Goal: Transaction & Acquisition: Book appointment/travel/reservation

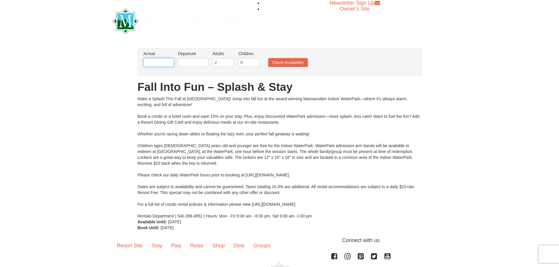
click at [160, 61] on input "text" at bounding box center [159, 62] width 31 height 9
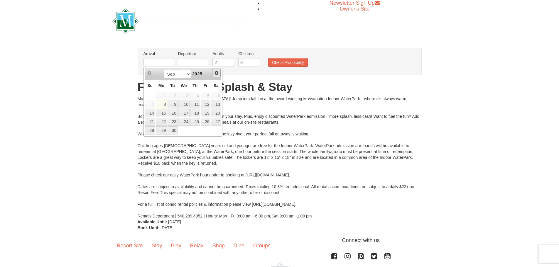
click at [215, 73] on span "Next" at bounding box center [216, 73] width 5 height 5
click at [206, 102] on link "10" at bounding box center [206, 105] width 10 height 8
type input "[DATE]"
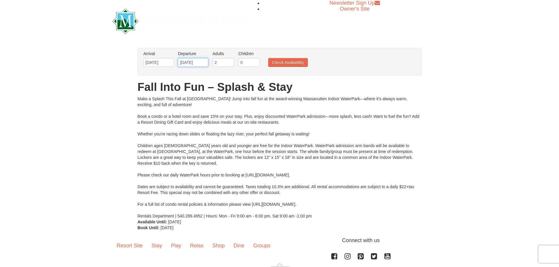
click at [199, 63] on input "10/10/2025" at bounding box center [193, 62] width 31 height 9
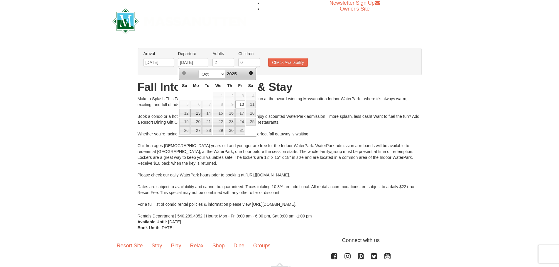
click at [197, 112] on link "13" at bounding box center [196, 113] width 11 height 8
type input "[DATE]"
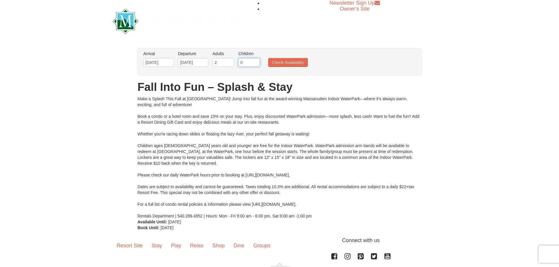
click at [243, 63] on input "0" at bounding box center [249, 62] width 22 height 9
click at [250, 63] on input "0" at bounding box center [249, 62] width 22 height 9
type input "1"
click at [257, 62] on input "1" at bounding box center [249, 62] width 22 height 9
click at [274, 63] on button "Check Availability" at bounding box center [288, 62] width 40 height 9
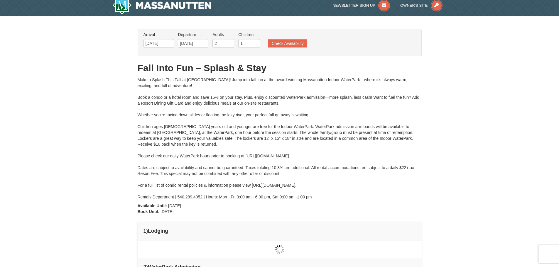
type input "[DATE]"
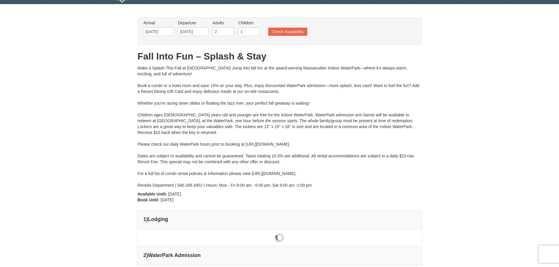
type input "[DATE]"
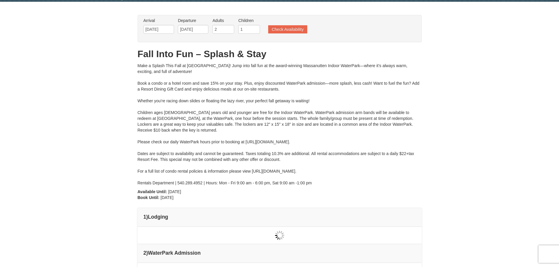
type input "[DATE]"
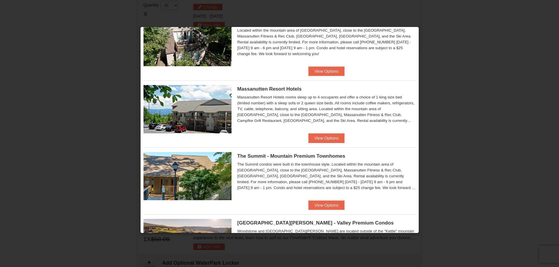
scroll to position [176, 0]
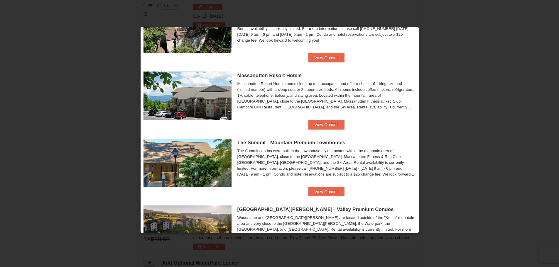
click at [322, 120] on div "Massanutten Resort Hotels Hotel Queen Room $163.38 $188.33" at bounding box center [280, 93] width 272 height 53
click at [323, 124] on button "View Options" at bounding box center [327, 124] width 36 height 9
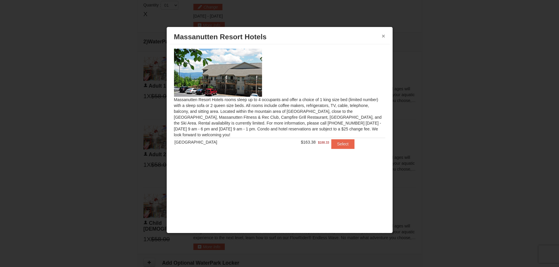
click at [383, 35] on button "×" at bounding box center [384, 36] width 4 height 6
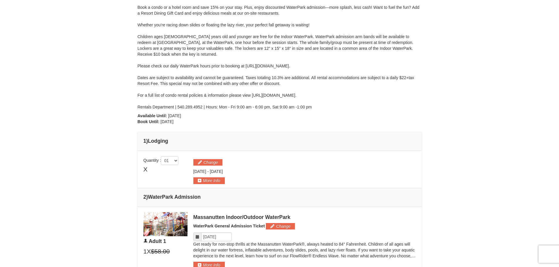
scroll to position [117, 0]
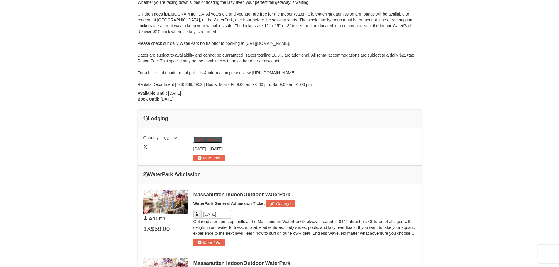
click at [202, 140] on button "Change" at bounding box center [207, 140] width 29 height 6
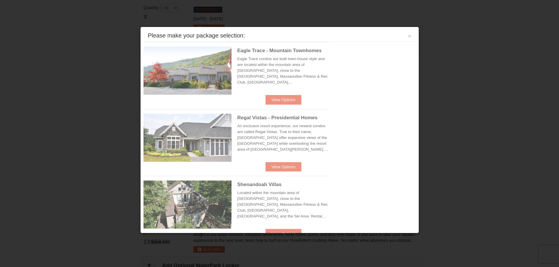
scroll to position [251, 0]
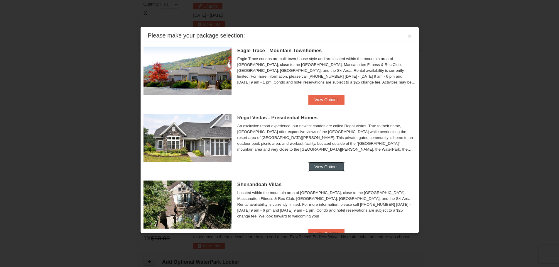
click at [324, 167] on button "View Options" at bounding box center [327, 166] width 36 height 9
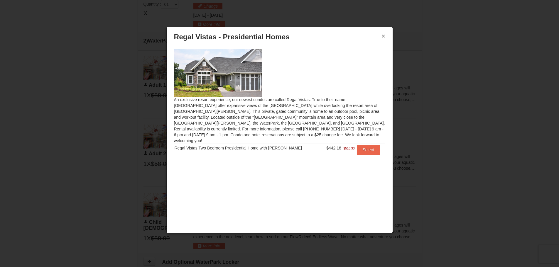
click at [383, 37] on button "×" at bounding box center [384, 36] width 4 height 6
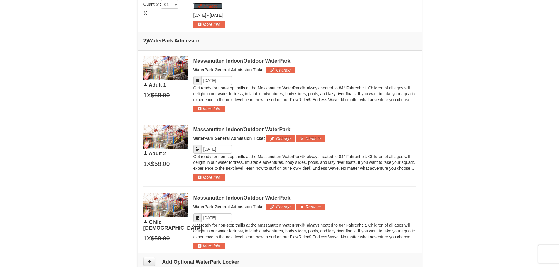
click at [215, 6] on button "Change" at bounding box center [207, 6] width 29 height 6
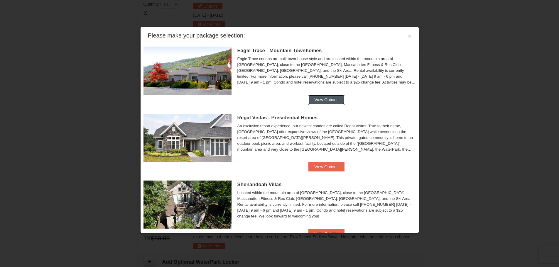
click at [315, 97] on button "View Options" at bounding box center [327, 99] width 36 height 9
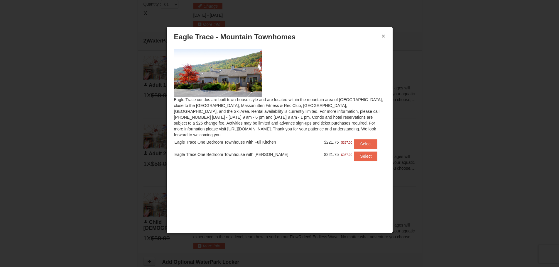
click at [385, 33] on button "×" at bounding box center [384, 36] width 4 height 6
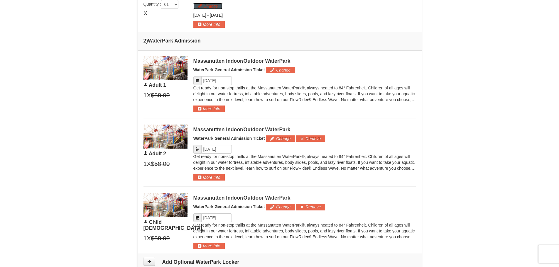
click at [206, 6] on button "Change" at bounding box center [207, 6] width 29 height 6
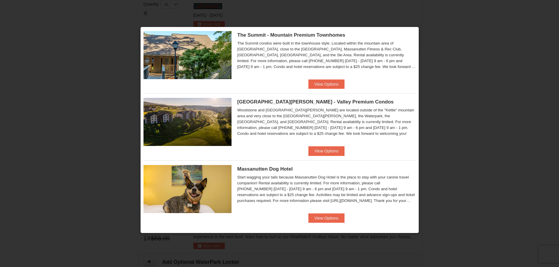
scroll to position [287, 0]
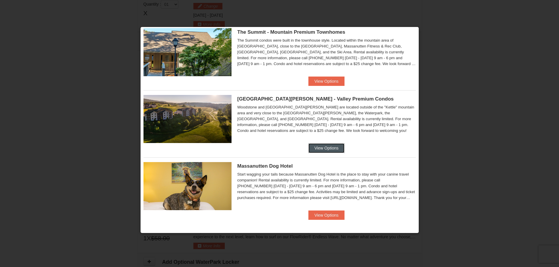
click at [318, 147] on button "View Options" at bounding box center [327, 148] width 36 height 9
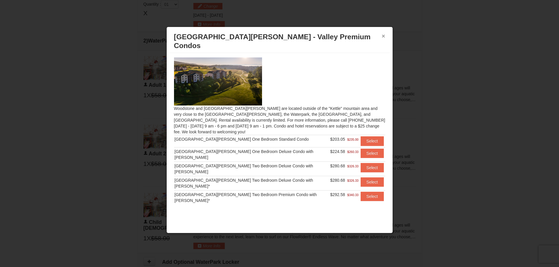
click at [383, 34] on button "×" at bounding box center [384, 36] width 4 height 6
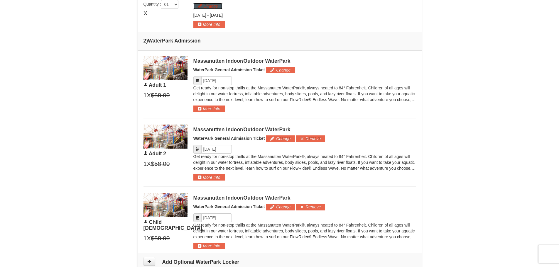
click at [201, 6] on button "Change" at bounding box center [207, 6] width 29 height 6
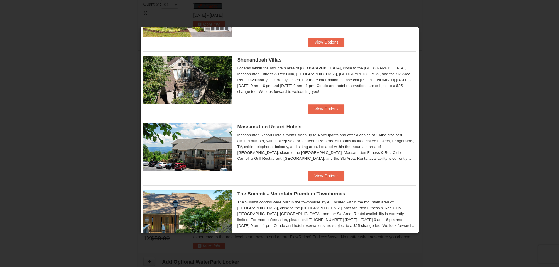
scroll to position [111, 0]
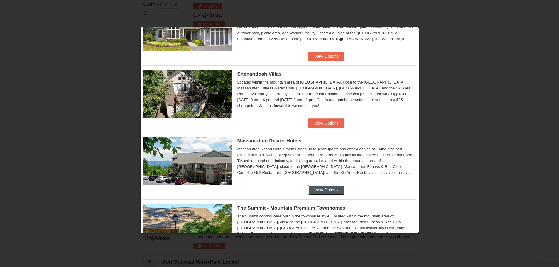
click at [328, 189] on button "View Options" at bounding box center [327, 190] width 36 height 9
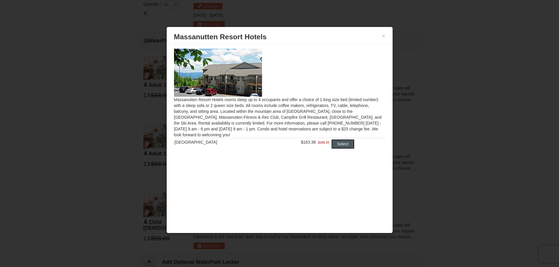
click at [333, 145] on button "Select" at bounding box center [342, 143] width 23 height 9
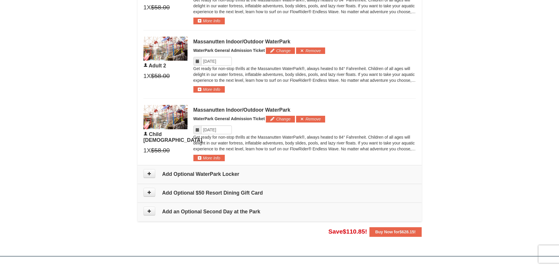
scroll to position [369, 0]
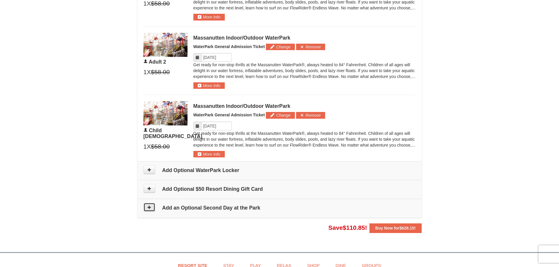
click at [151, 206] on icon at bounding box center [149, 208] width 4 height 4
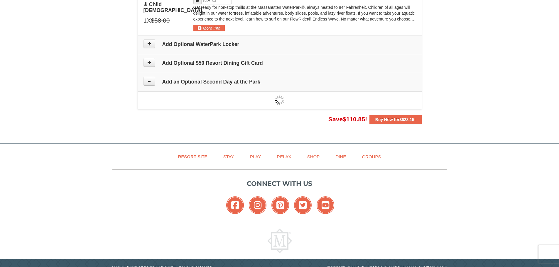
scroll to position [512, 0]
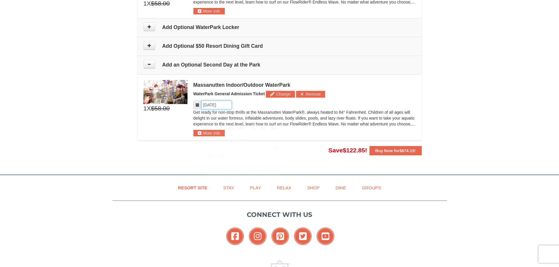
click at [219, 106] on input "Please format dates MM/DD/YYYY" at bounding box center [216, 105] width 31 height 9
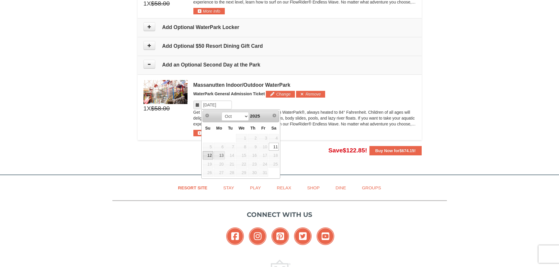
click at [209, 155] on link "12" at bounding box center [208, 156] width 10 height 8
type input "10/12/2025"
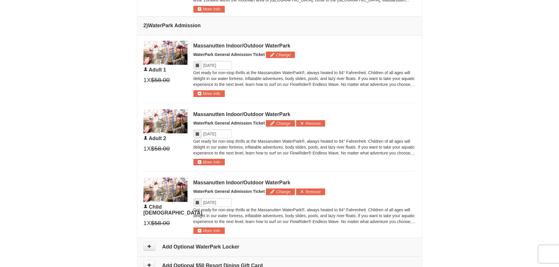
scroll to position [277, 0]
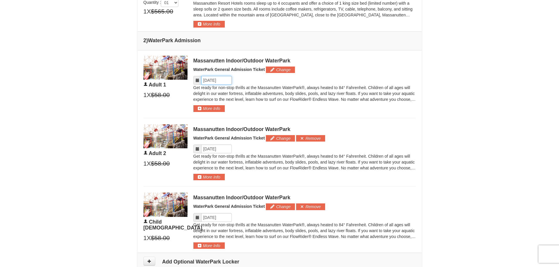
click at [215, 83] on input "Please format dates MM/DD/YYYY" at bounding box center [216, 80] width 31 height 9
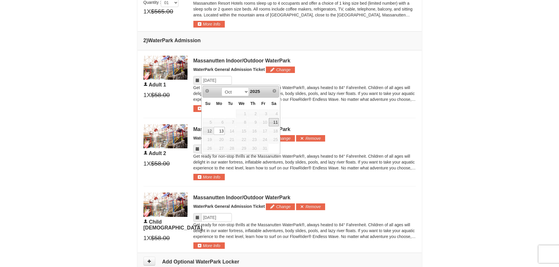
click at [273, 122] on link "11" at bounding box center [274, 122] width 10 height 8
type input "[DATE]"
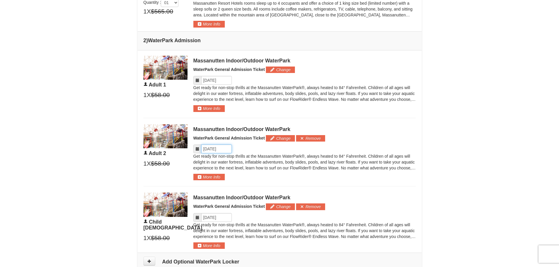
click at [215, 147] on input "Please format dates MM/DD/YYYY" at bounding box center [216, 149] width 31 height 9
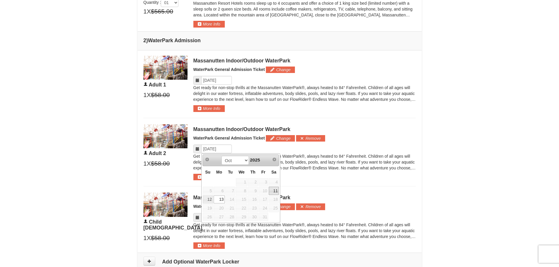
click at [276, 190] on link "11" at bounding box center [274, 191] width 10 height 8
type input "[DATE]"
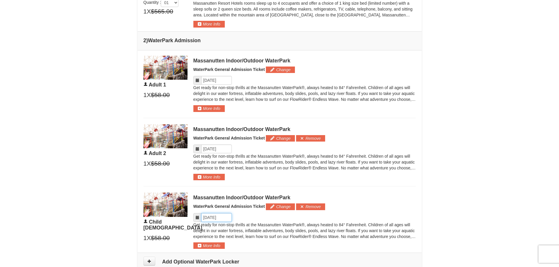
click at [219, 219] on input "Please format dates MM/DD/YYYY" at bounding box center [216, 217] width 31 height 9
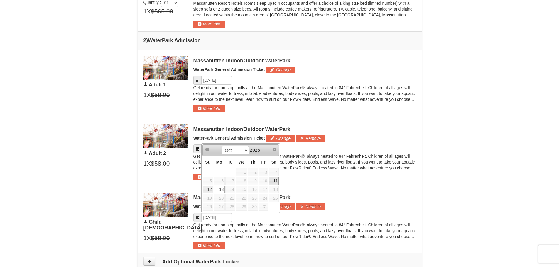
click at [271, 180] on link "11" at bounding box center [274, 181] width 10 height 8
type input "[DATE]"
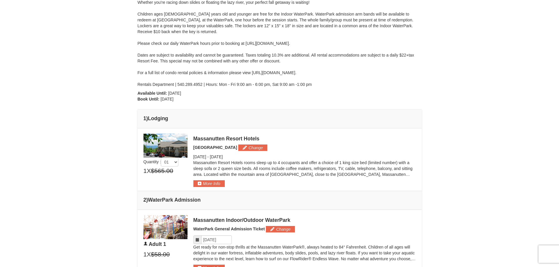
scroll to position [0, 0]
